Goal: Task Accomplishment & Management: Manage account settings

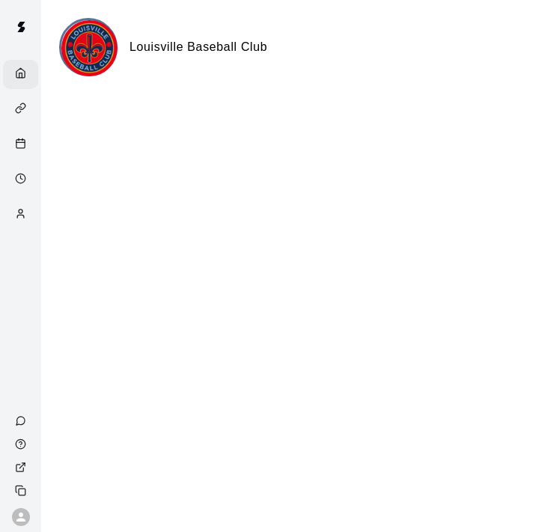
click at [18, 142] on line "Calendar" at bounding box center [20, 142] width 8 height 0
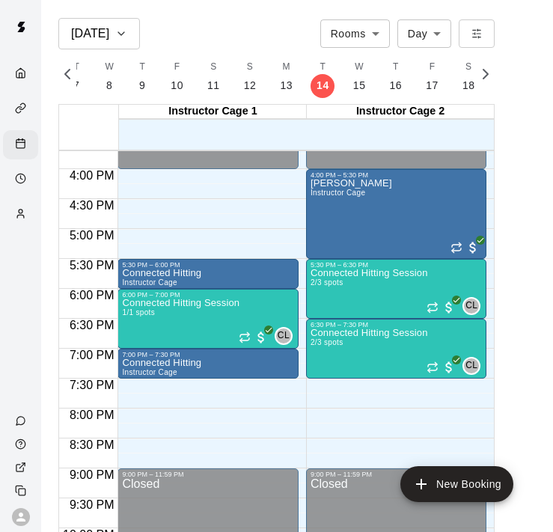
scroll to position [953, 0]
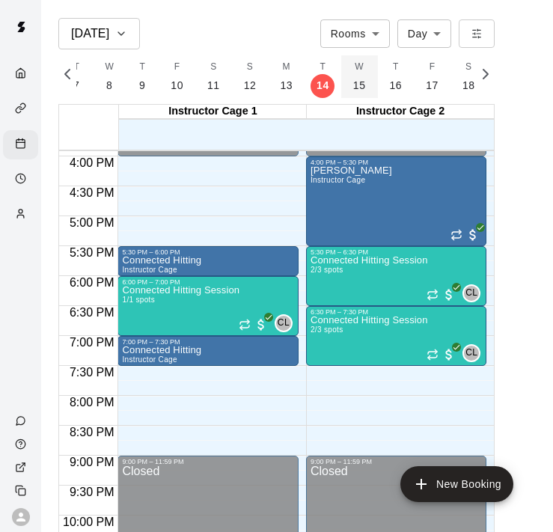
click at [353, 85] on p "15" at bounding box center [359, 86] width 13 height 16
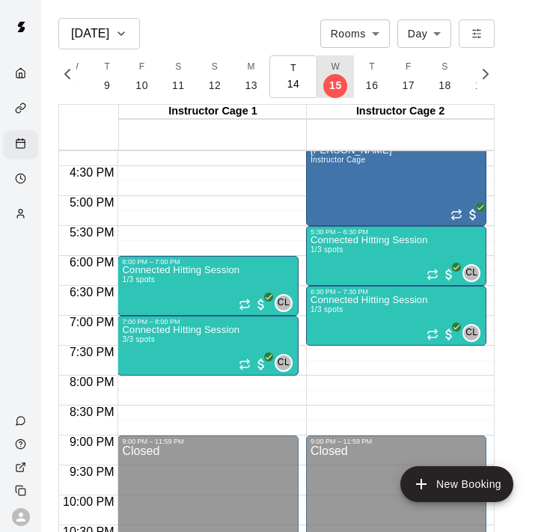
scroll to position [980, 0]
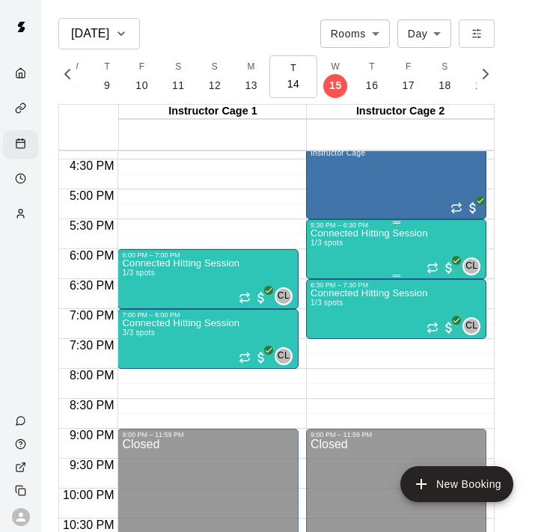
click at [351, 247] on div "Connected Hitting Session 1/3 spots" at bounding box center [370, 495] width 118 height 532
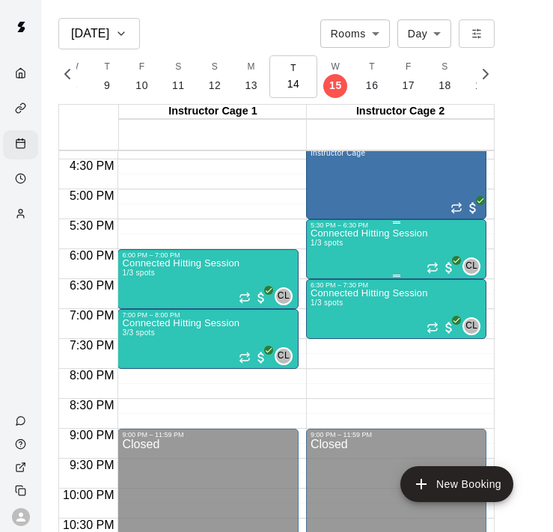
click at [399, 252] on div "Connected Hitting Session 1/3 spots" at bounding box center [370, 495] width 118 height 532
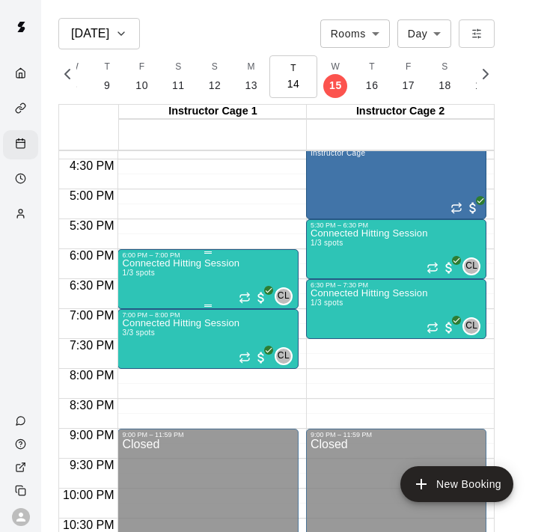
click at [180, 264] on p "Connected Hitting Session" at bounding box center [181, 264] width 118 height 0
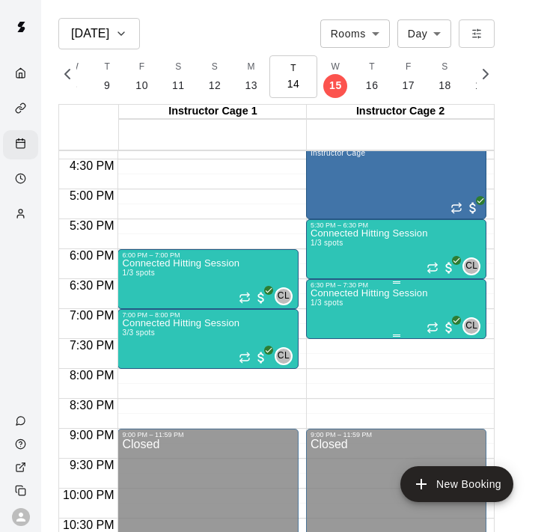
click at [398, 293] on p "Connected Hitting Session" at bounding box center [370, 293] width 118 height 0
